Goal: Find specific page/section: Find specific page/section

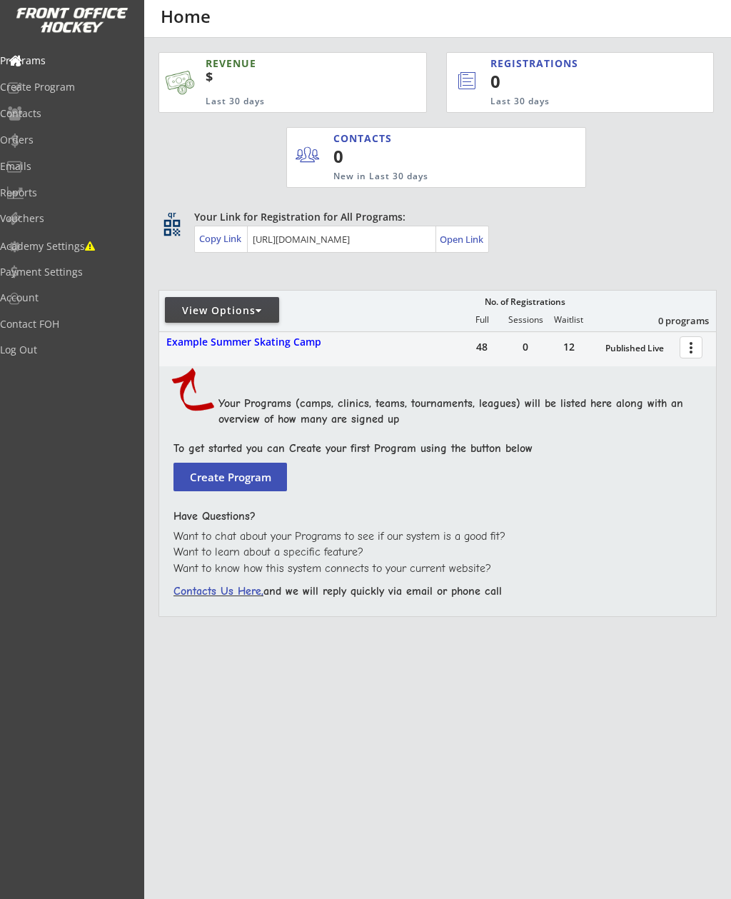
click at [68, 57] on div "Programs" at bounding box center [68, 61] width 136 height 10
click at [246, 312] on div "View Options" at bounding box center [222, 310] width 114 height 14
select select ""Upcoming Programs""
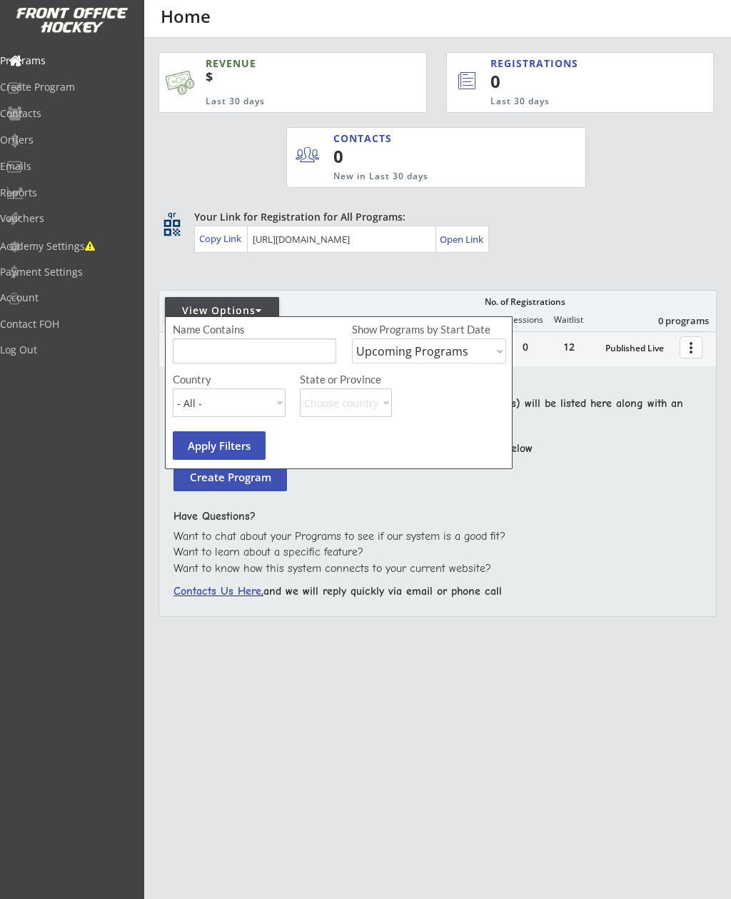
click at [492, 258] on div "REVENUE $ Last 30 days REGISTRATIONS 0 Last 30 days CONTACTS 0 New in Last 30 d…" at bounding box center [437, 402] width 558 height 728
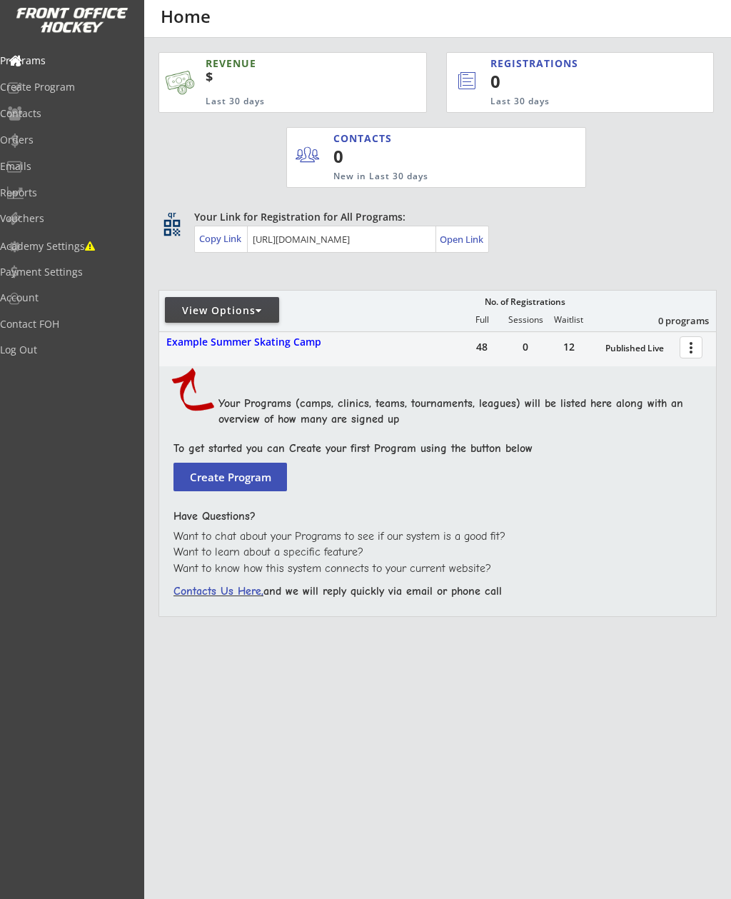
click at [102, 191] on div "Reports" at bounding box center [68, 193] width 136 height 10
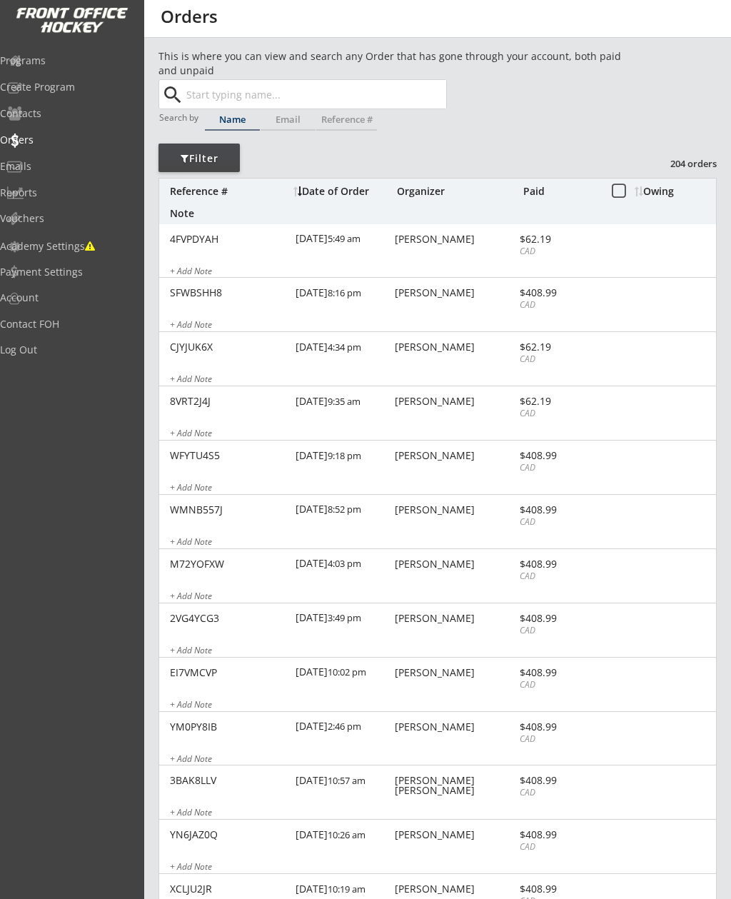
click at [216, 155] on div "Filter" at bounding box center [198, 158] width 81 height 14
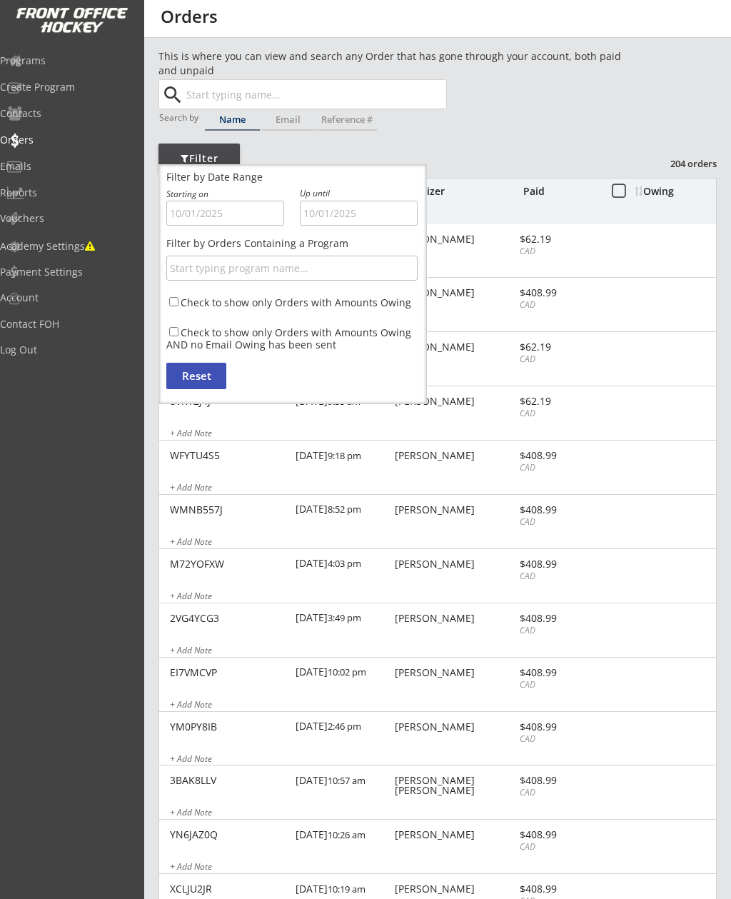
click at [312, 270] on input "text" at bounding box center [291, 268] width 251 height 25
type input "Prospect"
type input "Prospects"
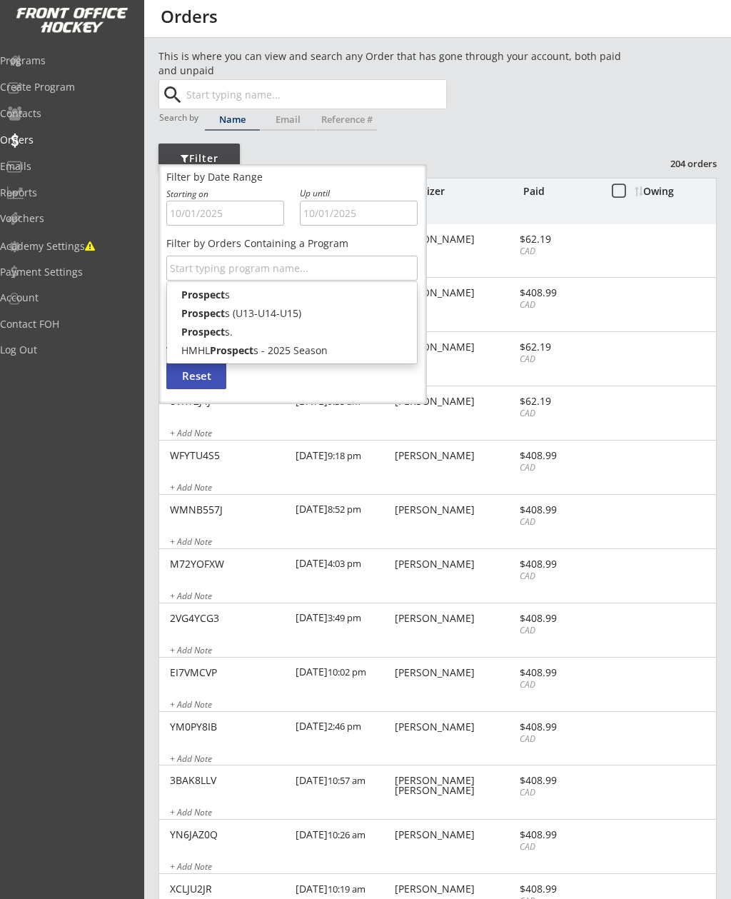
click at [313, 349] on div "[DATE] 4:34 pm" at bounding box center [344, 348] width 96 height 32
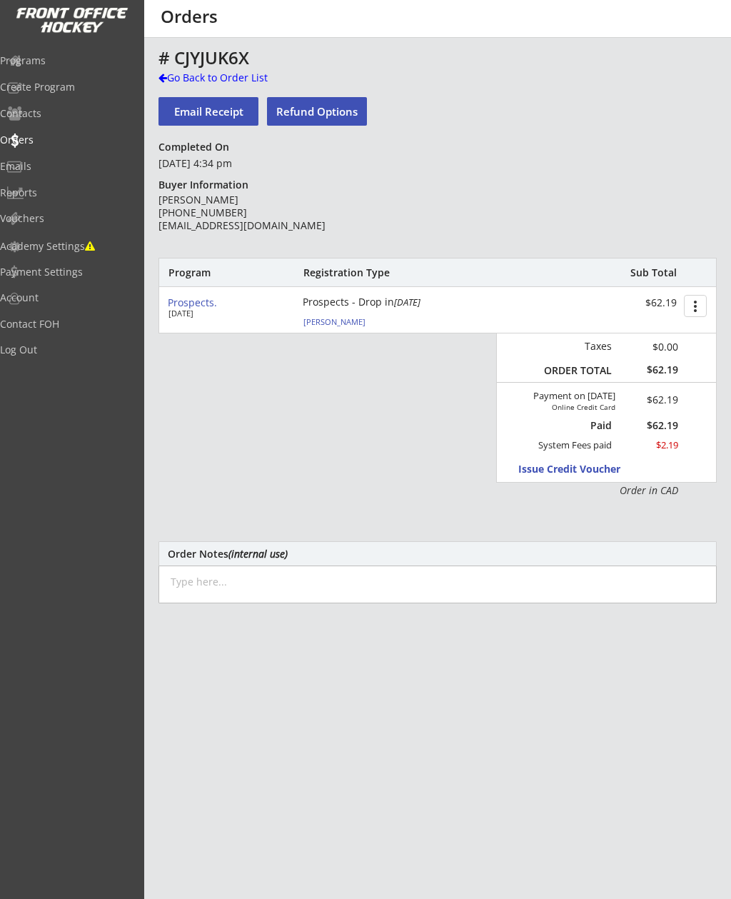
click at [235, 71] on div "Go Back to Order List" at bounding box center [231, 78] width 147 height 14
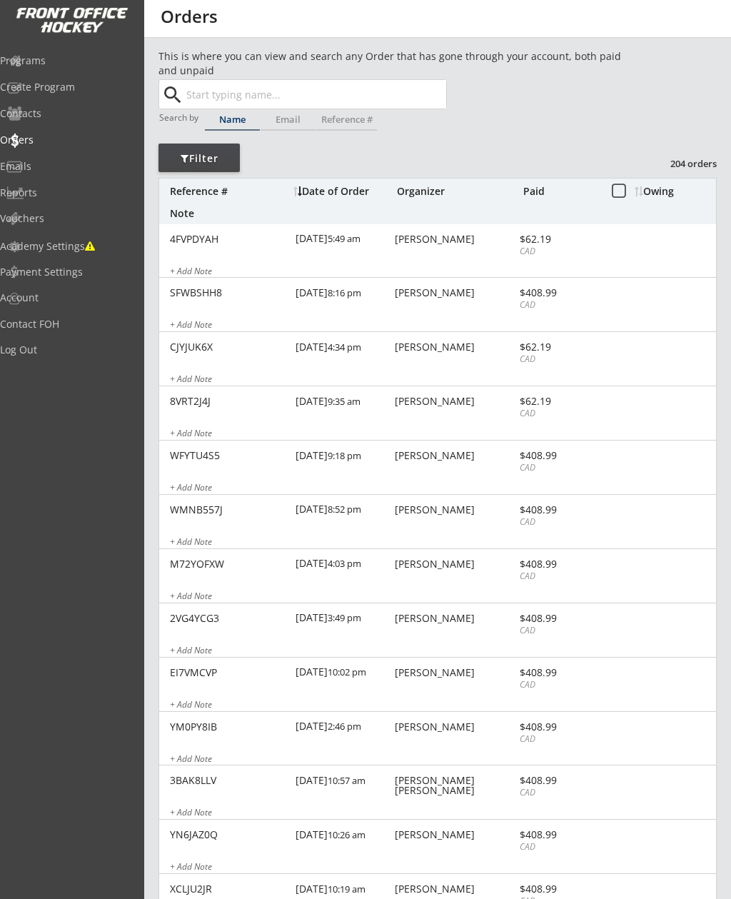
click at [204, 153] on div "Filter" at bounding box center [198, 158] width 81 height 14
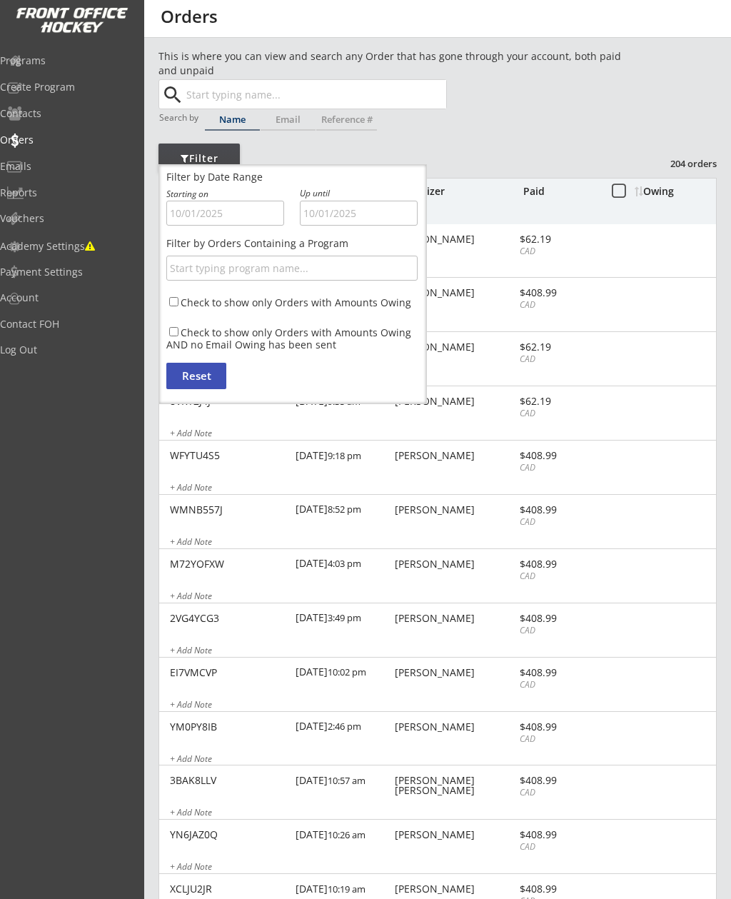
click at [266, 262] on input "text" at bounding box center [291, 268] width 251 height 25
type input "Hmh"
type input "HmhL Prospects - 2025 Season"
click at [329, 296] on div "[DATE] 8:16 pm" at bounding box center [344, 294] width 96 height 32
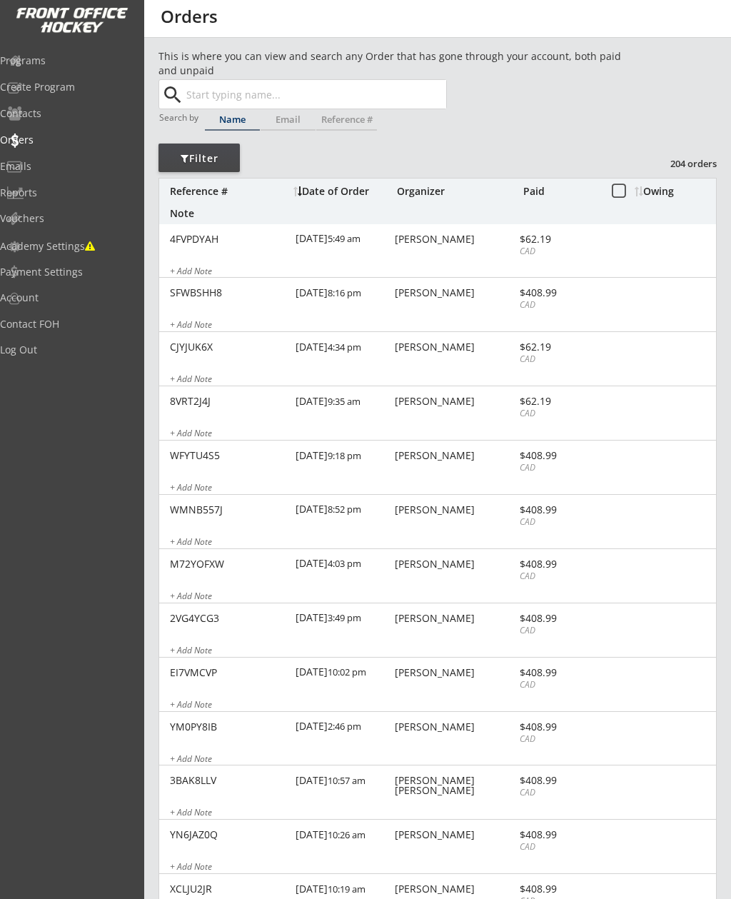
click at [208, 160] on div "Filter" at bounding box center [198, 158] width 81 height 14
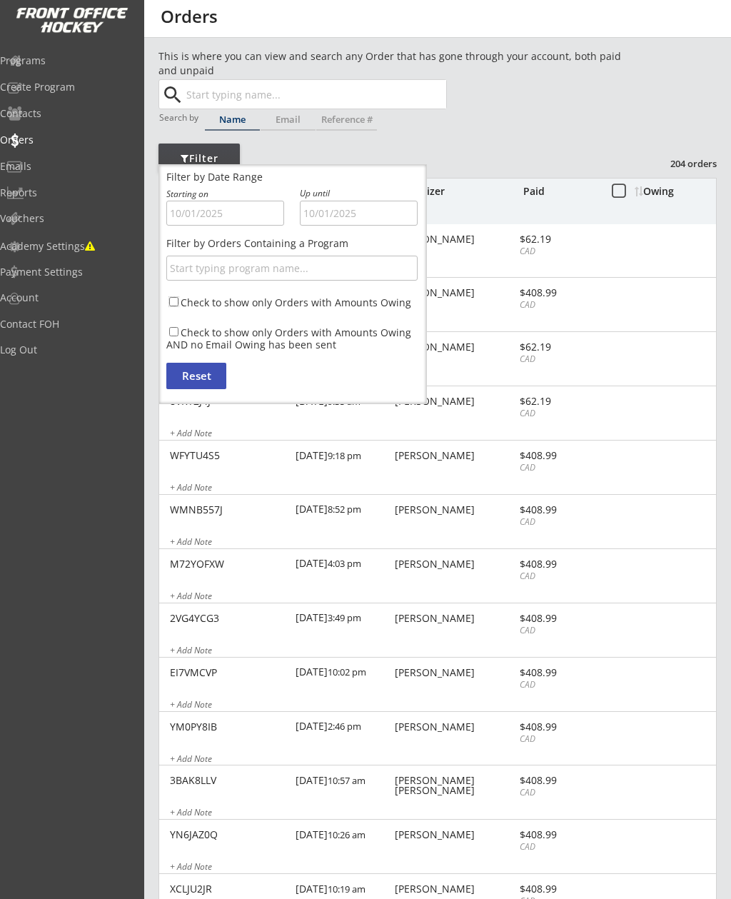
click at [177, 300] on input "Check to show only Orders with Amounts Owing" at bounding box center [173, 301] width 9 height 9
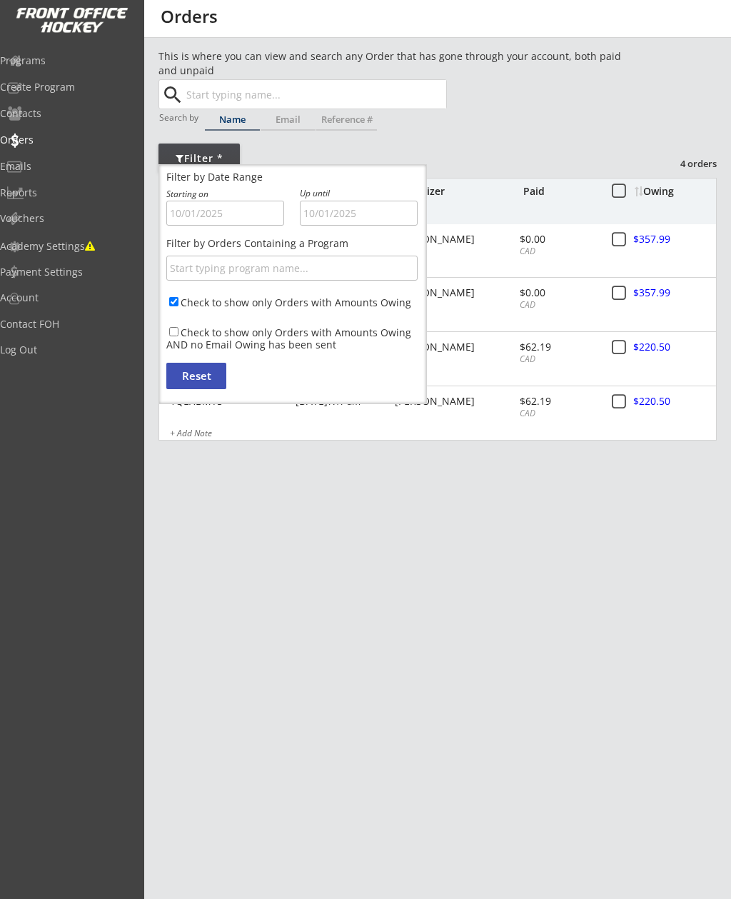
click at [265, 270] on input "text" at bounding box center [291, 268] width 251 height 25
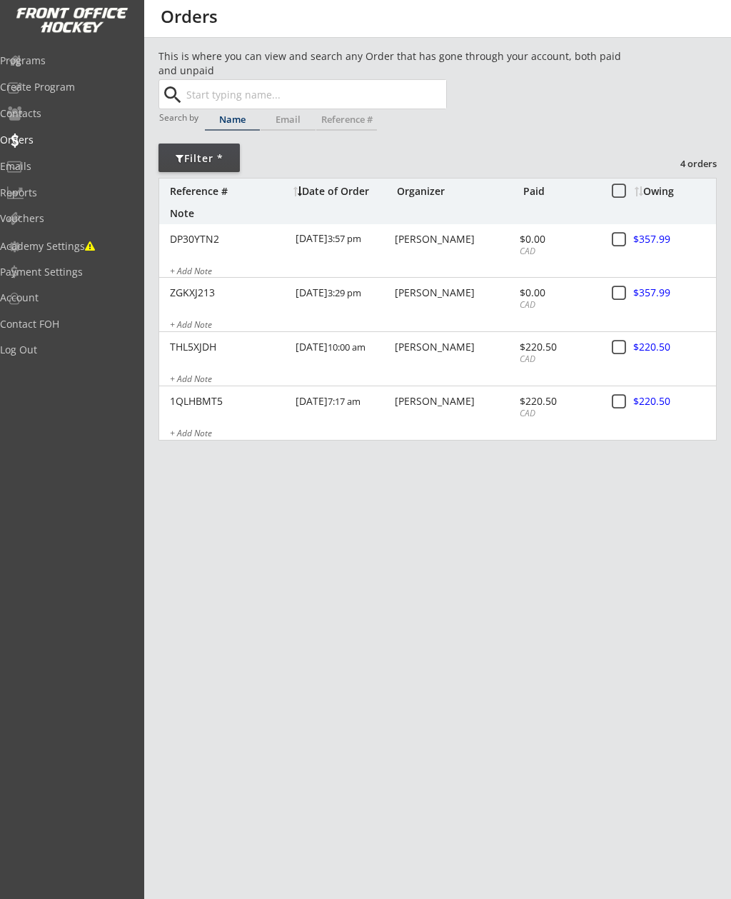
click at [446, 489] on div "This is where you can view and search any Order that has gone through your acco…" at bounding box center [437, 472] width 587 height 846
click at [198, 151] on div "Filter *" at bounding box center [198, 158] width 81 height 14
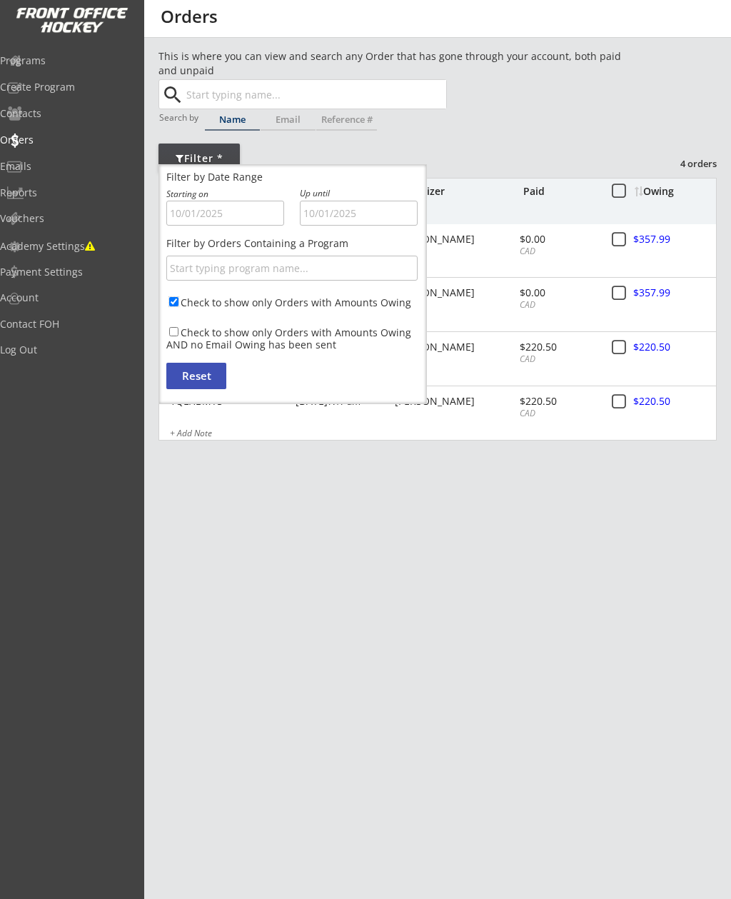
click at [177, 297] on input "Check to show only Orders with Amounts Owing" at bounding box center [173, 301] width 9 height 9
checkbox input "false"
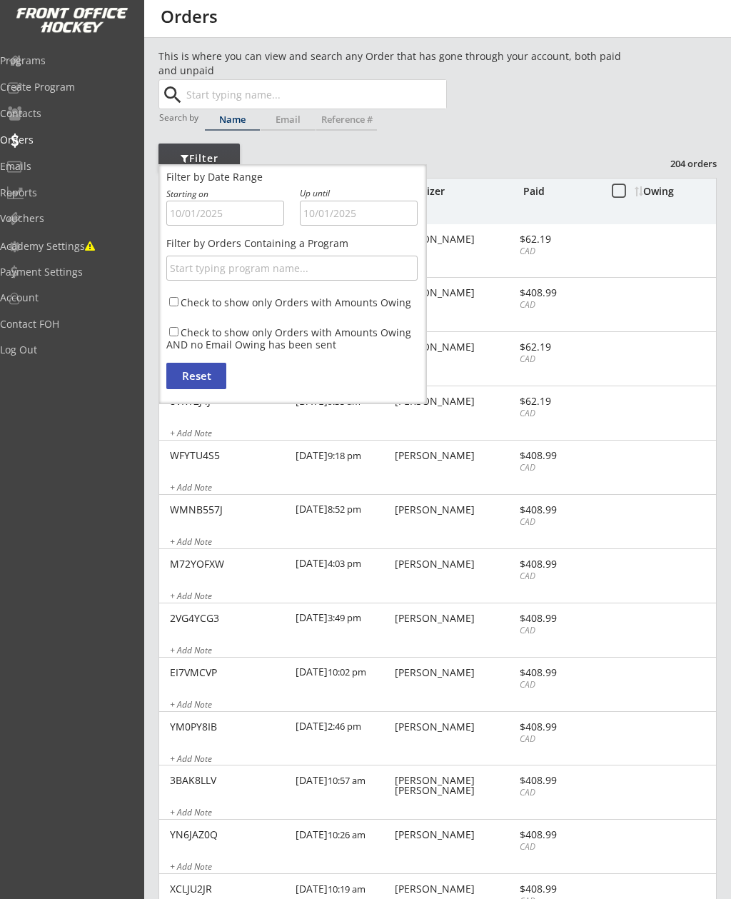
click at [277, 268] on input "text" at bounding box center [291, 268] width 251 height 25
type input "Hm"
type input "HmHL Prospects - 2025 Season"
type input "Hmh"
type input "HmhL Prospects - 2025 Season"
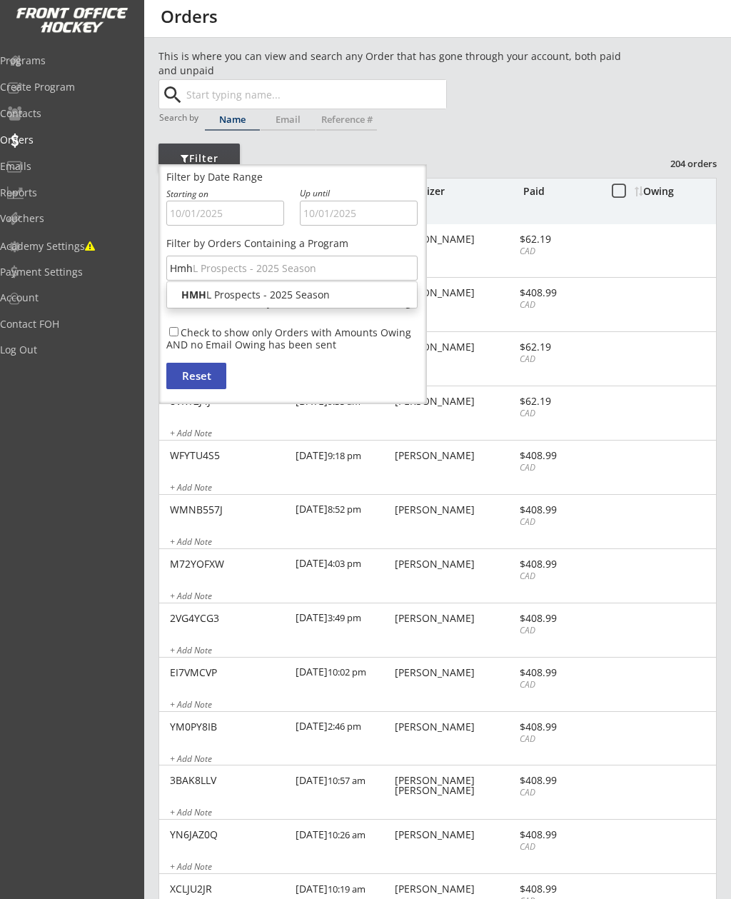
type input "Hmhl"
type input "Hmhl Prospects - 2025 Season"
click at [330, 296] on font "8:16 pm" at bounding box center [345, 292] width 34 height 13
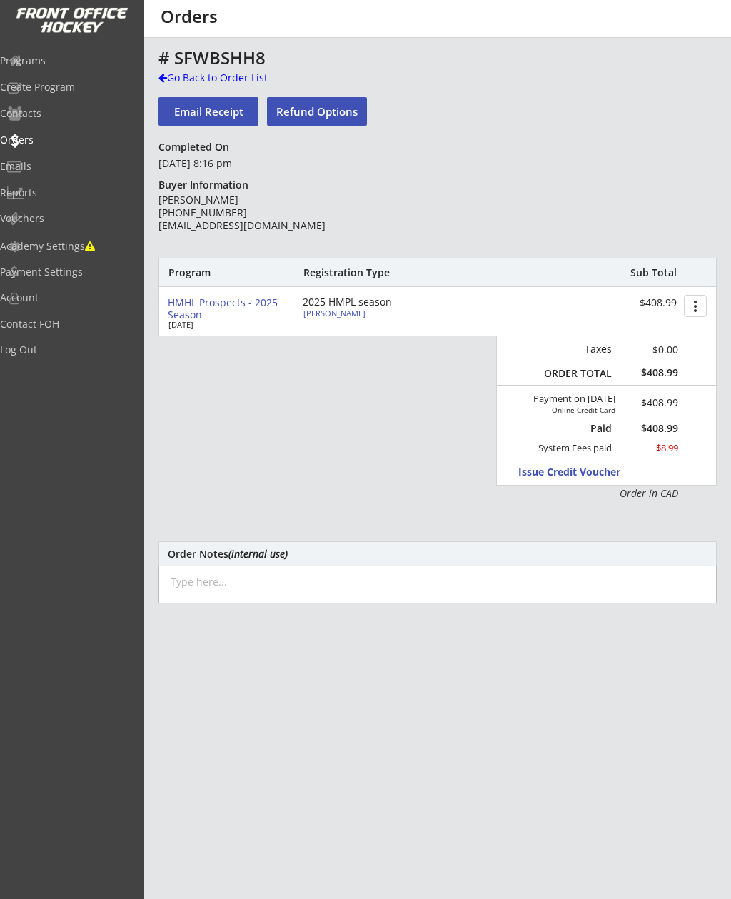
click at [242, 81] on div "Go Back to Order List" at bounding box center [231, 78] width 147 height 14
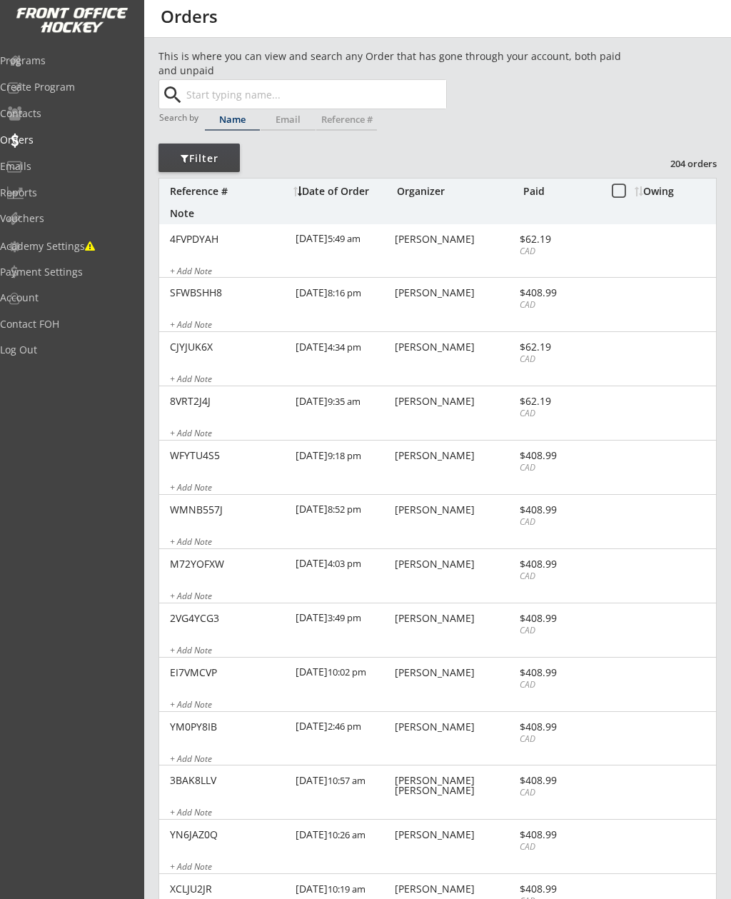
click at [54, 69] on div "Programs" at bounding box center [68, 61] width 136 height 25
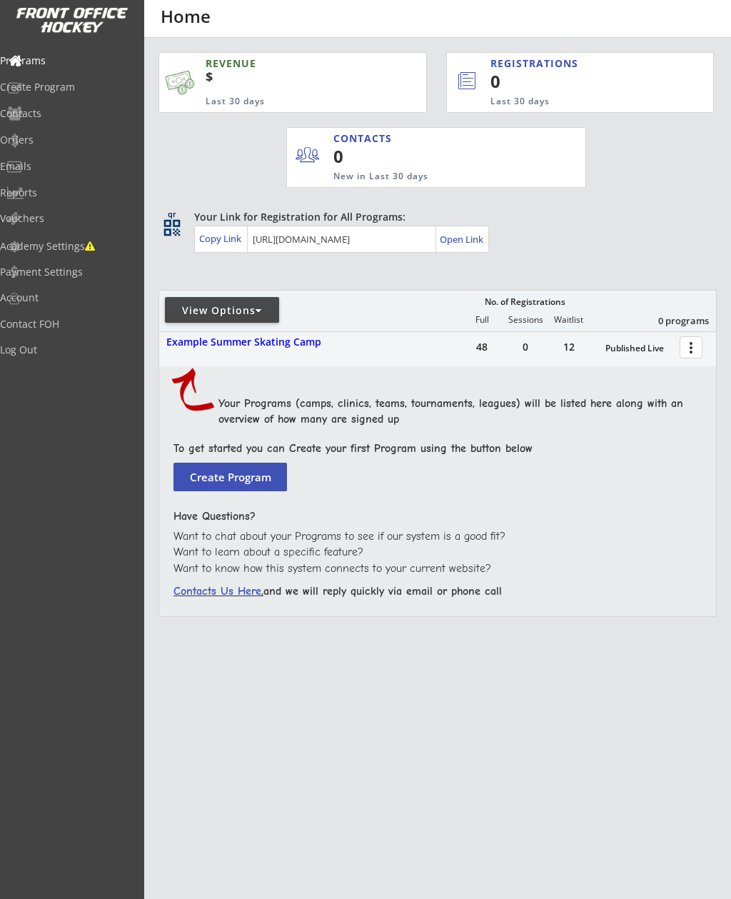
click at [321, 69] on div "$" at bounding box center [294, 81] width 176 height 24
click at [281, 83] on div "$" at bounding box center [294, 81] width 176 height 24
click at [233, 59] on div "REVENUE" at bounding box center [283, 63] width 155 height 14
click at [170, 79] on img at bounding box center [179, 82] width 33 height 30
click at [53, 143] on div "Orders" at bounding box center [68, 140] width 136 height 10
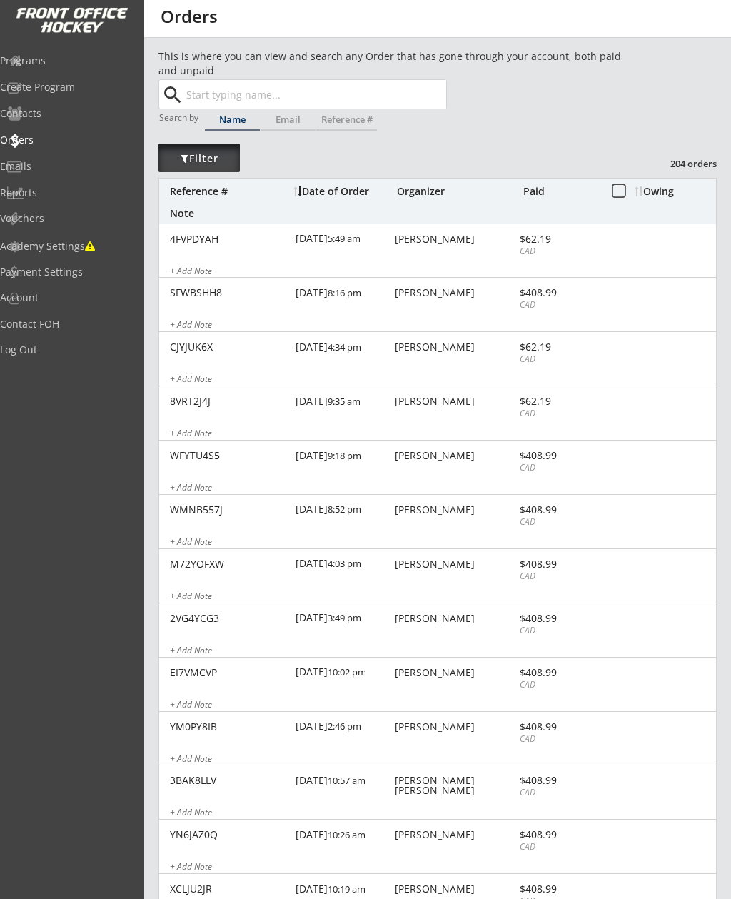
click at [193, 154] on div "Filter" at bounding box center [198, 158] width 81 height 14
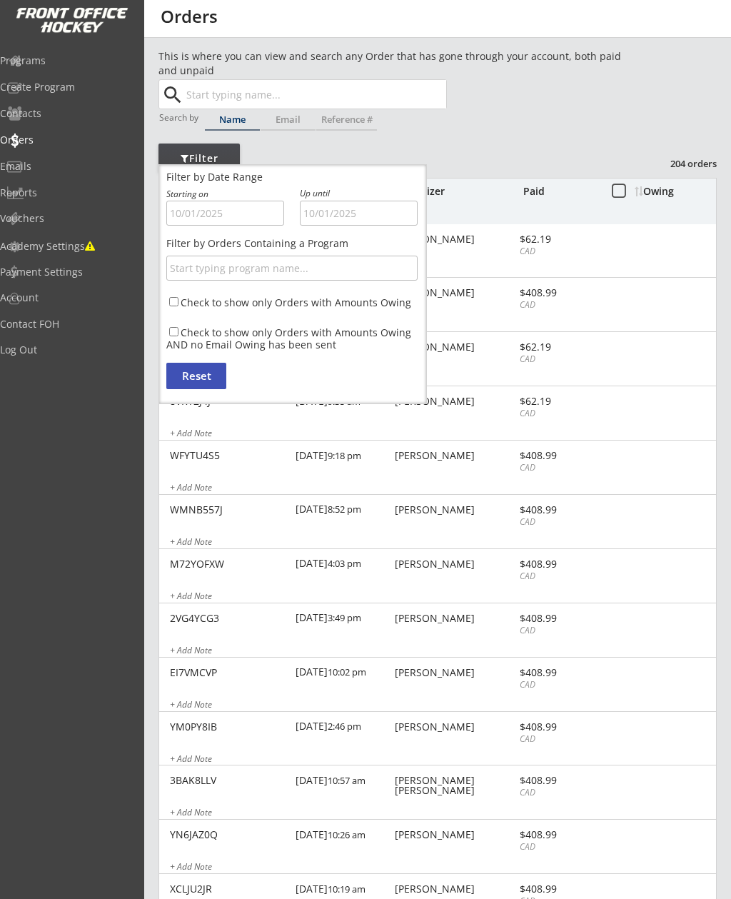
click at [328, 269] on input "text" at bounding box center [291, 268] width 251 height 25
type input "Hm"
type input "HmHL Prospects - 2025 Season"
type input "Hmh"
type input "HmhL Prospects - 2025 Season"
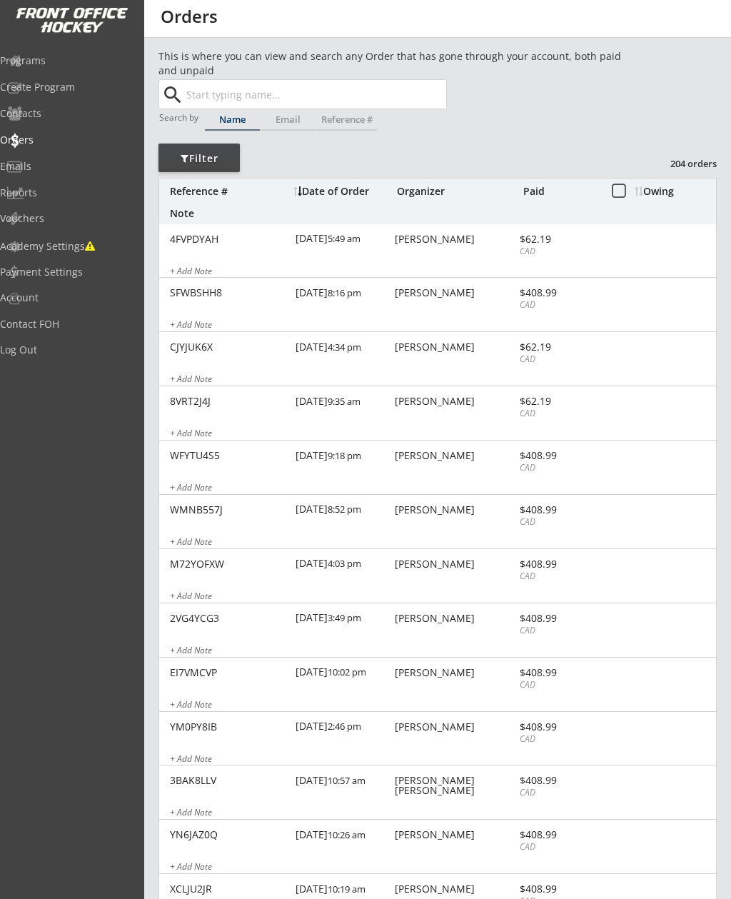
click at [345, 296] on div "[DATE] 8:16 pm" at bounding box center [344, 294] width 96 height 32
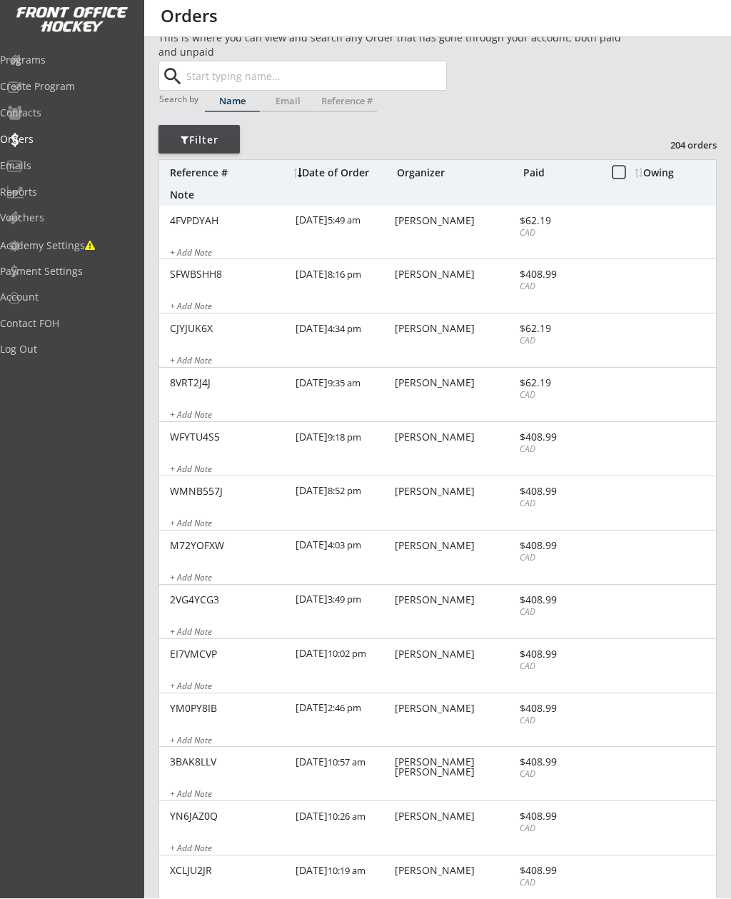
click at [635, 174] on div at bounding box center [637, 173] width 4 height 10
click at [625, 167] on button at bounding box center [619, 173] width 18 height 18
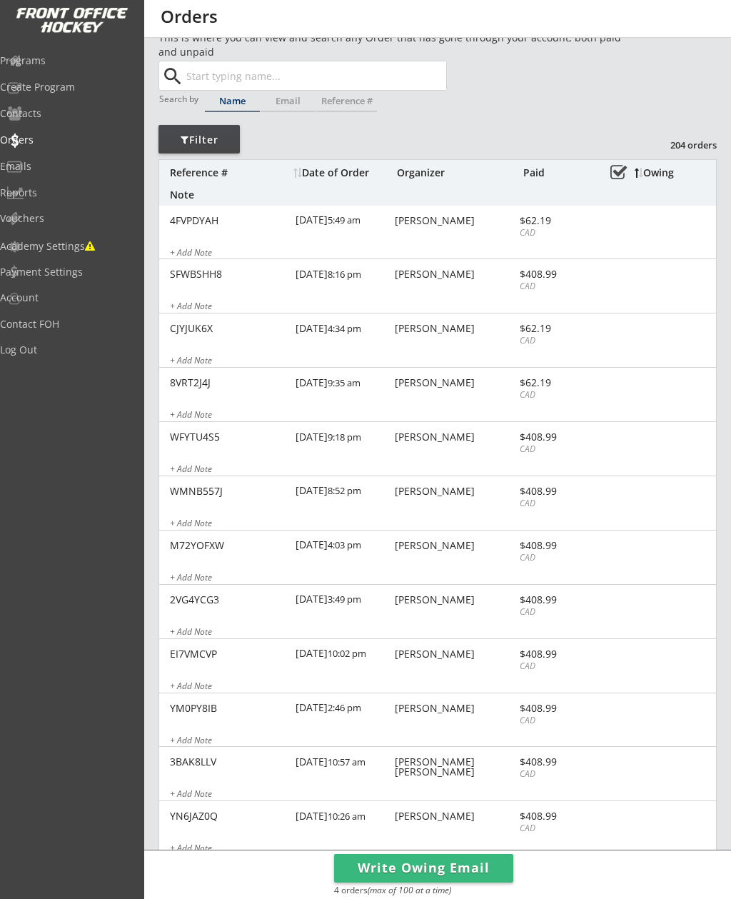
click at [635, 171] on div at bounding box center [637, 173] width 4 height 10
click at [627, 168] on button at bounding box center [619, 173] width 18 height 18
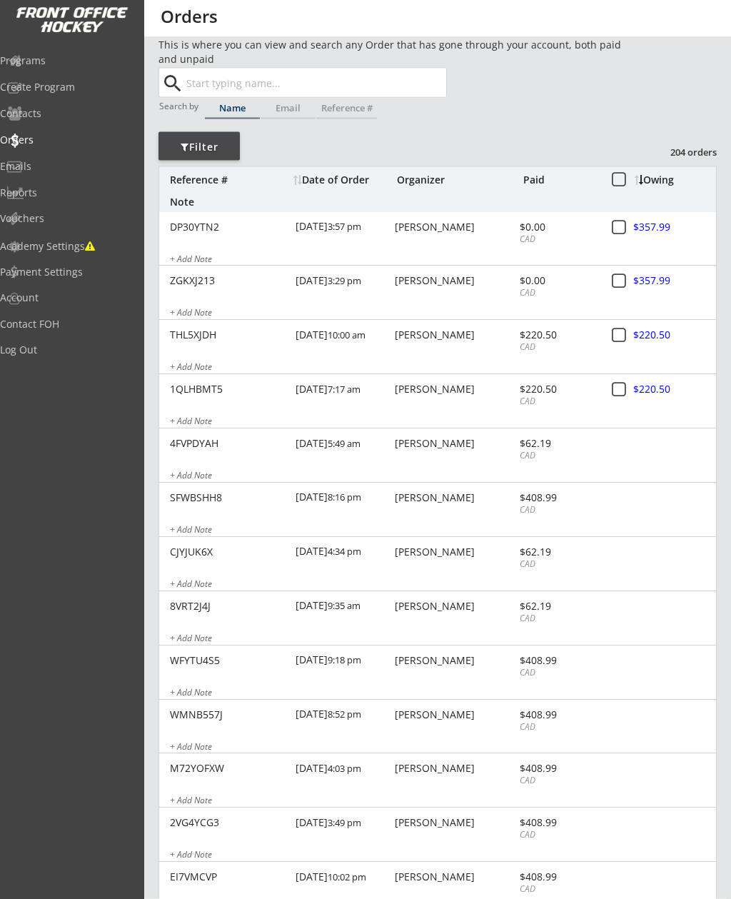
scroll to position [0, 0]
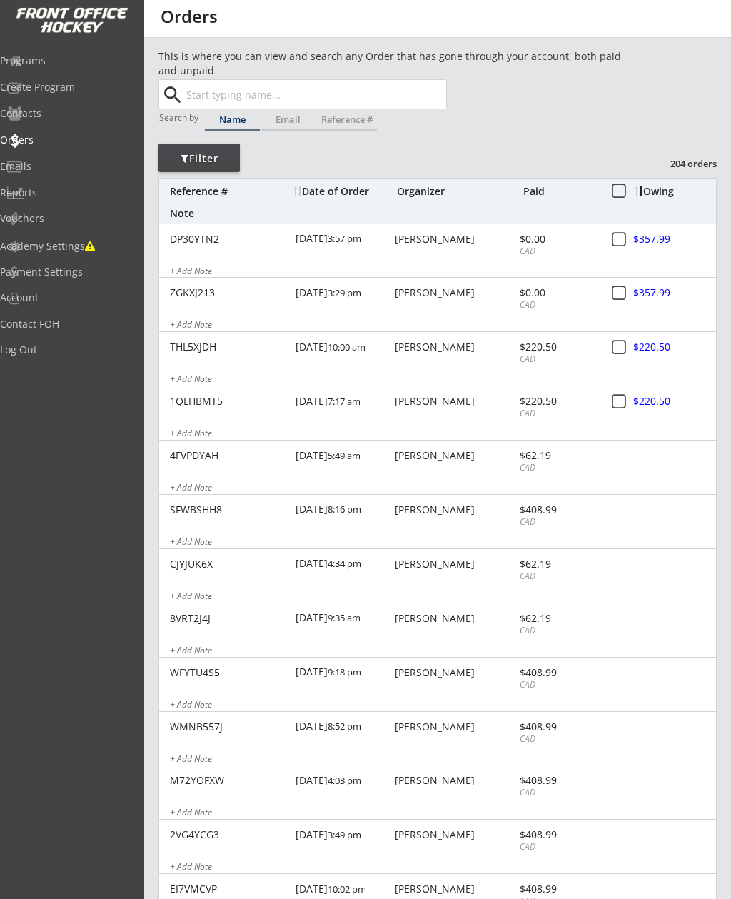
click at [59, 64] on div "Programs" at bounding box center [68, 61] width 136 height 10
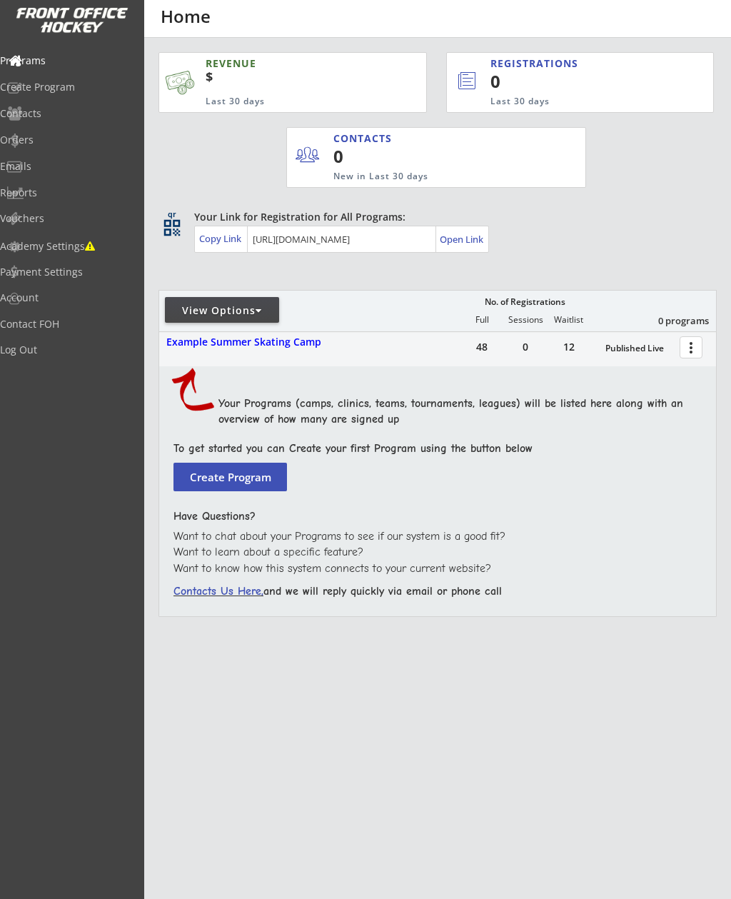
click at [470, 241] on div "Open Link" at bounding box center [462, 239] width 45 height 12
click at [257, 314] on div "View Options" at bounding box center [222, 310] width 114 height 14
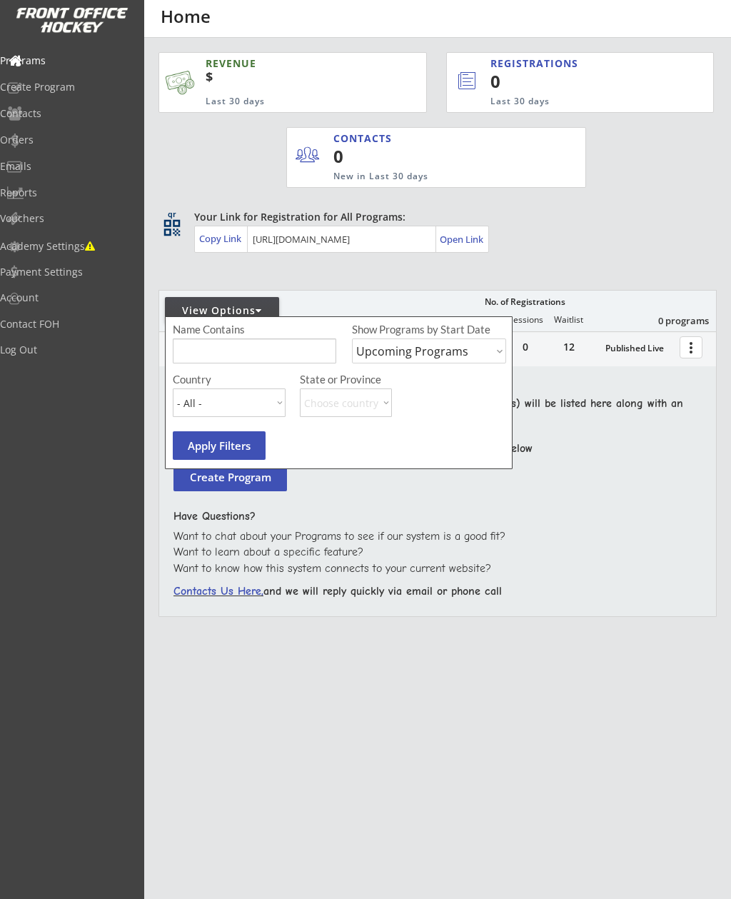
click at [452, 348] on select "Upcoming Programs Past Programs Specific Date Range" at bounding box center [429, 350] width 154 height 25
select select ""Past Programs""
click at [283, 353] on input "input" at bounding box center [254, 350] width 163 height 25
type input "Hmhl"
click at [242, 445] on button "Apply Filters" at bounding box center [219, 445] width 93 height 29
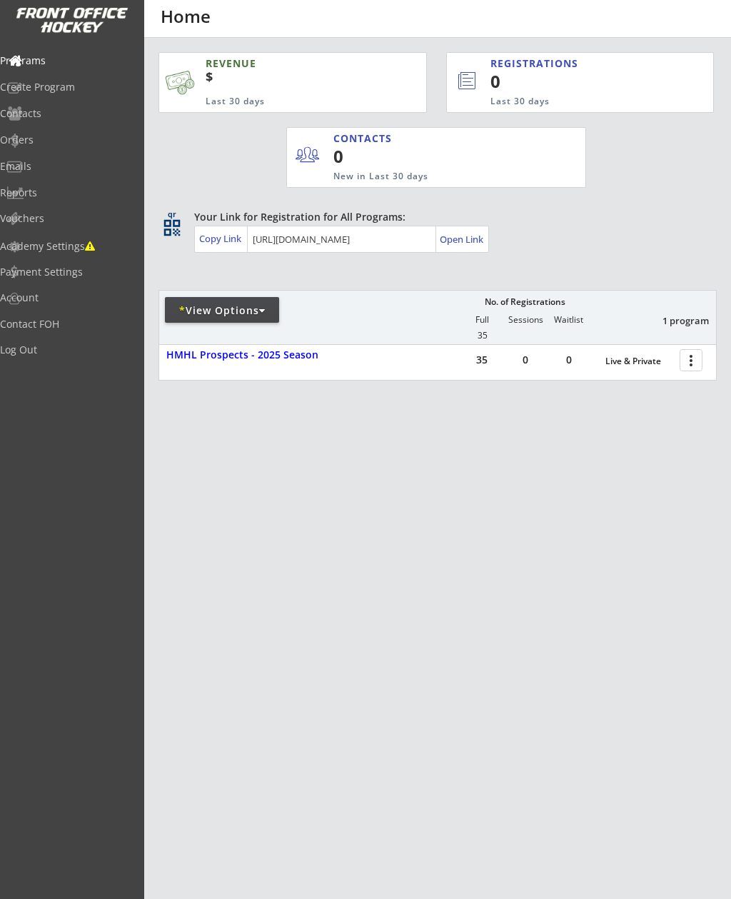
click at [299, 358] on div "HMHL Prospects - 2025 Season" at bounding box center [277, 355] width 223 height 12
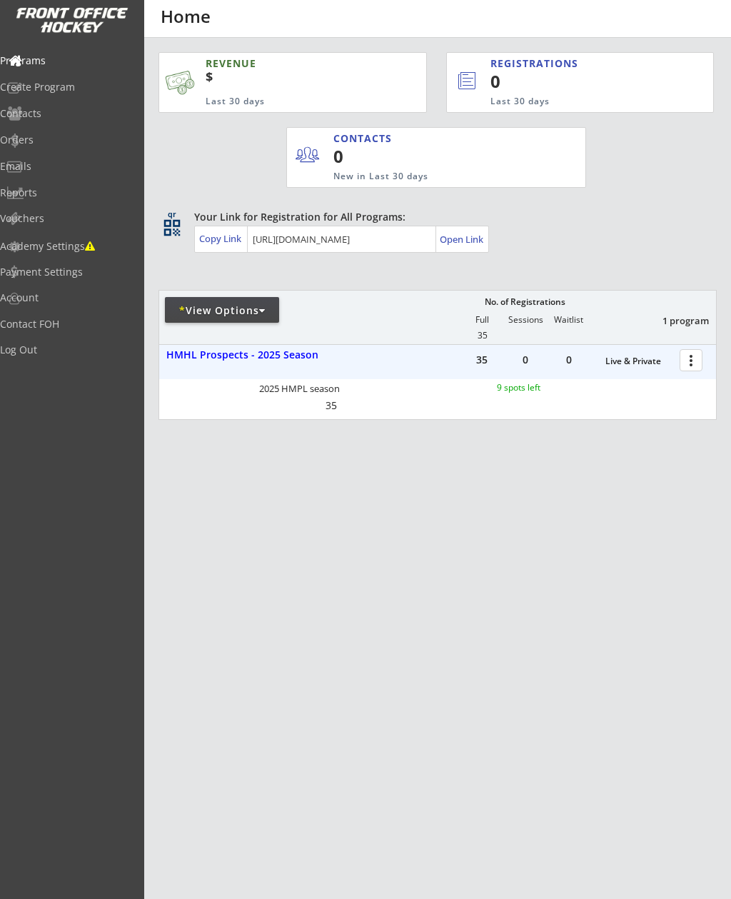
click at [271, 357] on div "HMHL Prospects - 2025 Season" at bounding box center [277, 355] width 223 height 12
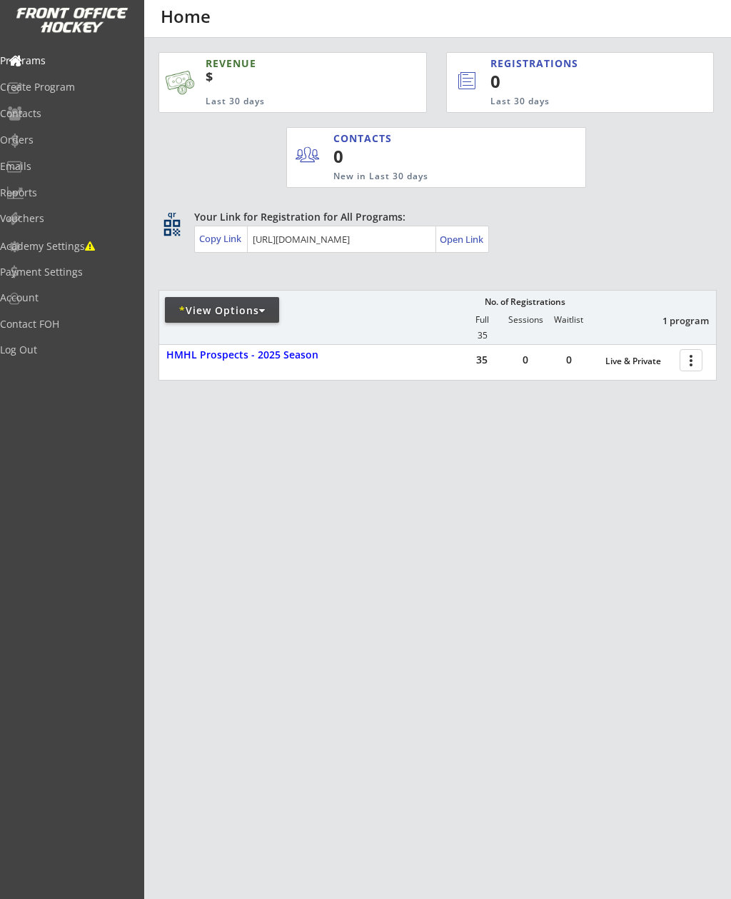
click at [693, 365] on div at bounding box center [693, 359] width 25 height 25
click at [645, 383] on div "Program Roster" at bounding box center [641, 385] width 109 height 10
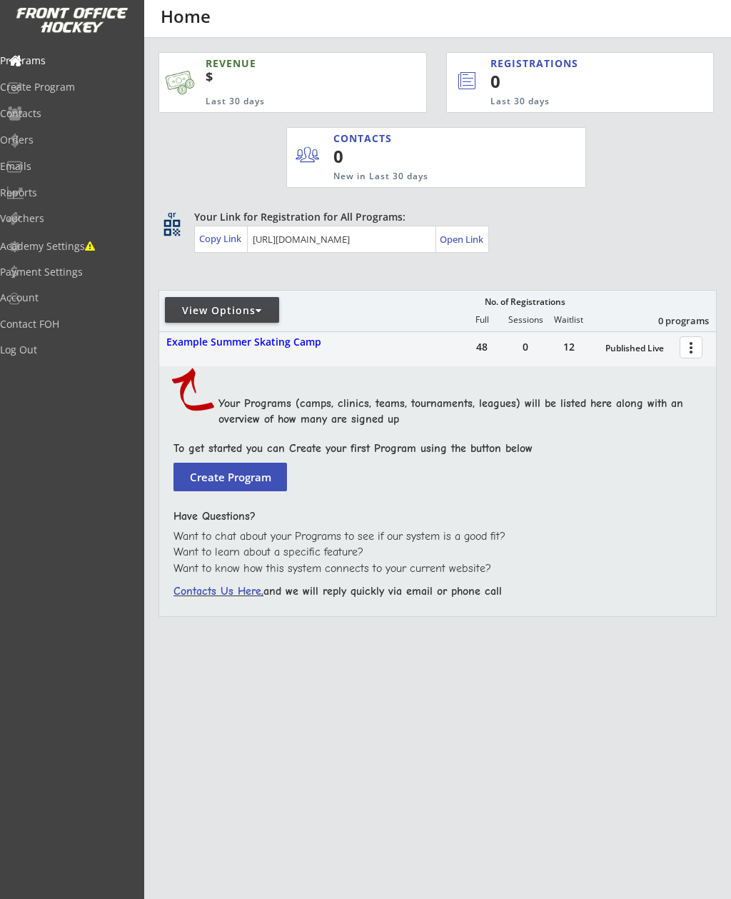
click at [238, 310] on div "View Options" at bounding box center [222, 310] width 114 height 14
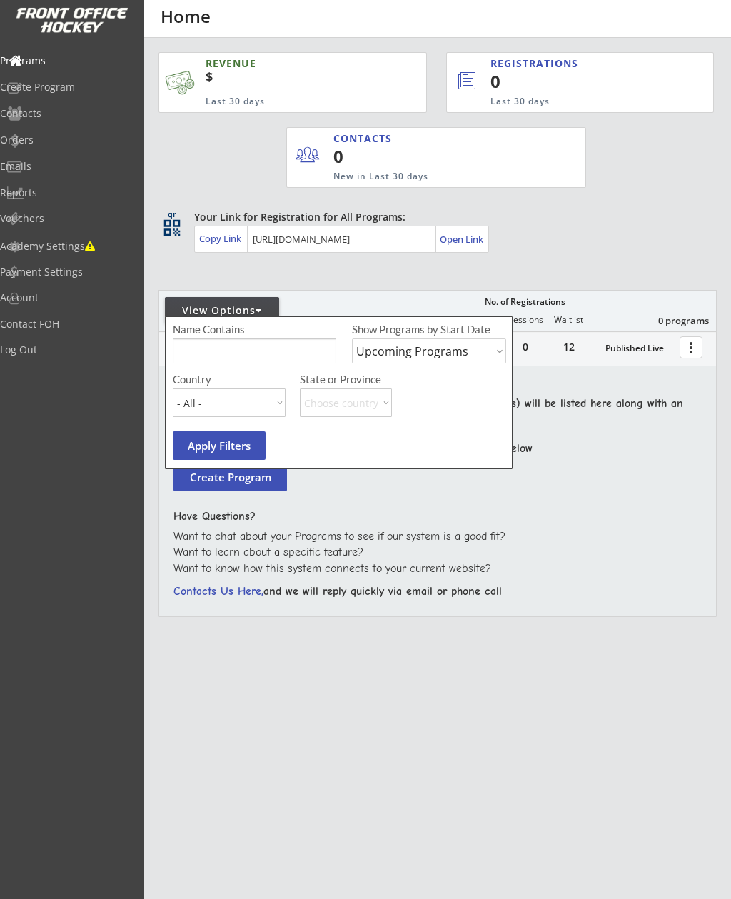
click at [418, 354] on select "Upcoming Programs Past Programs Specific Date Range" at bounding box center [429, 350] width 154 height 25
select select ""Past Programs""
click at [289, 347] on input "input" at bounding box center [254, 350] width 163 height 25
type input "Hmhl"
